Goal: Task Accomplishment & Management: Complete application form

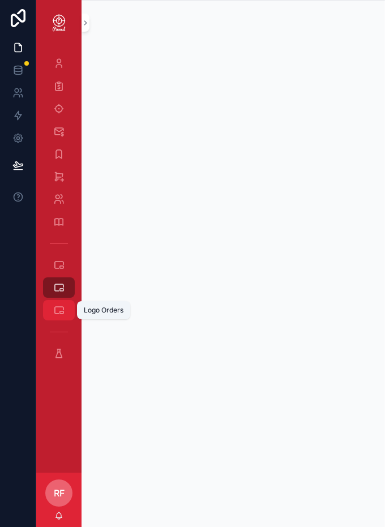
click at [65, 308] on div "Logo Orders" at bounding box center [59, 310] width 18 height 18
